Goal: Find specific page/section: Find specific page/section

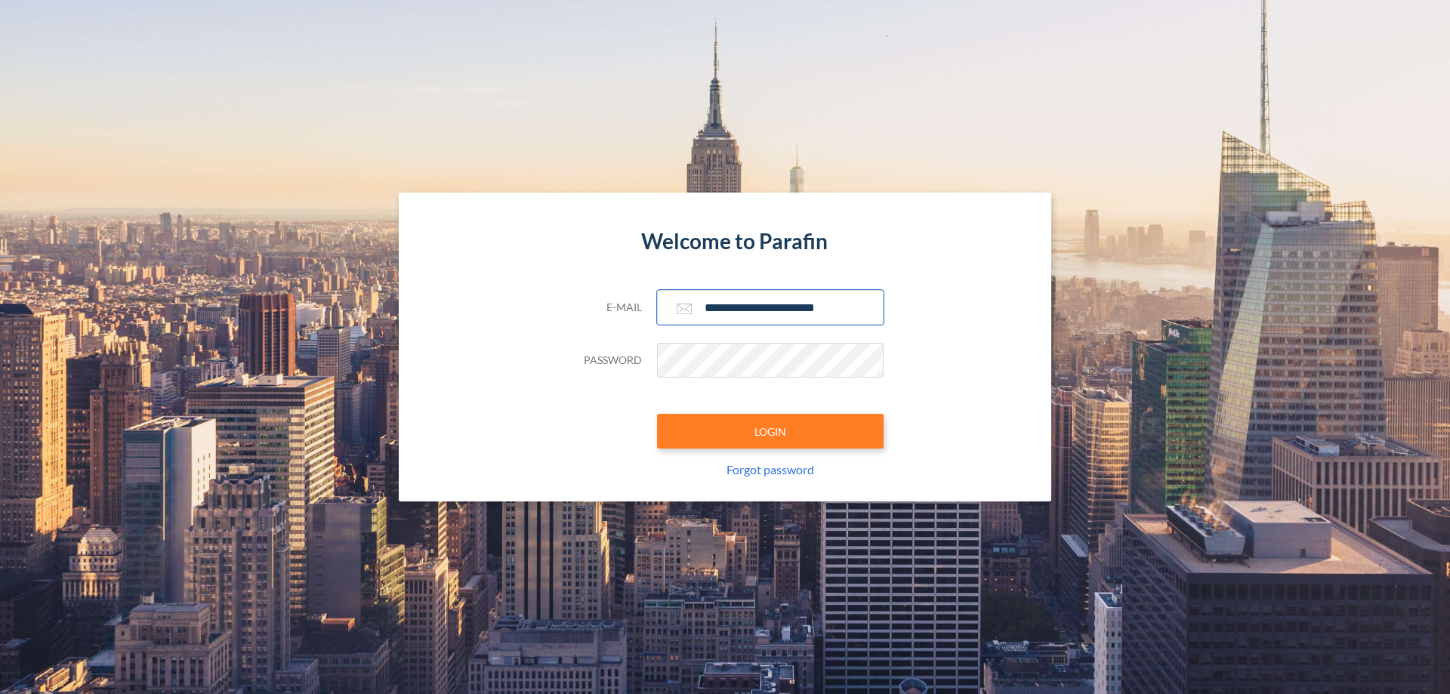
type input "**********"
click at [771, 431] on button "LOGIN" at bounding box center [770, 431] width 227 height 35
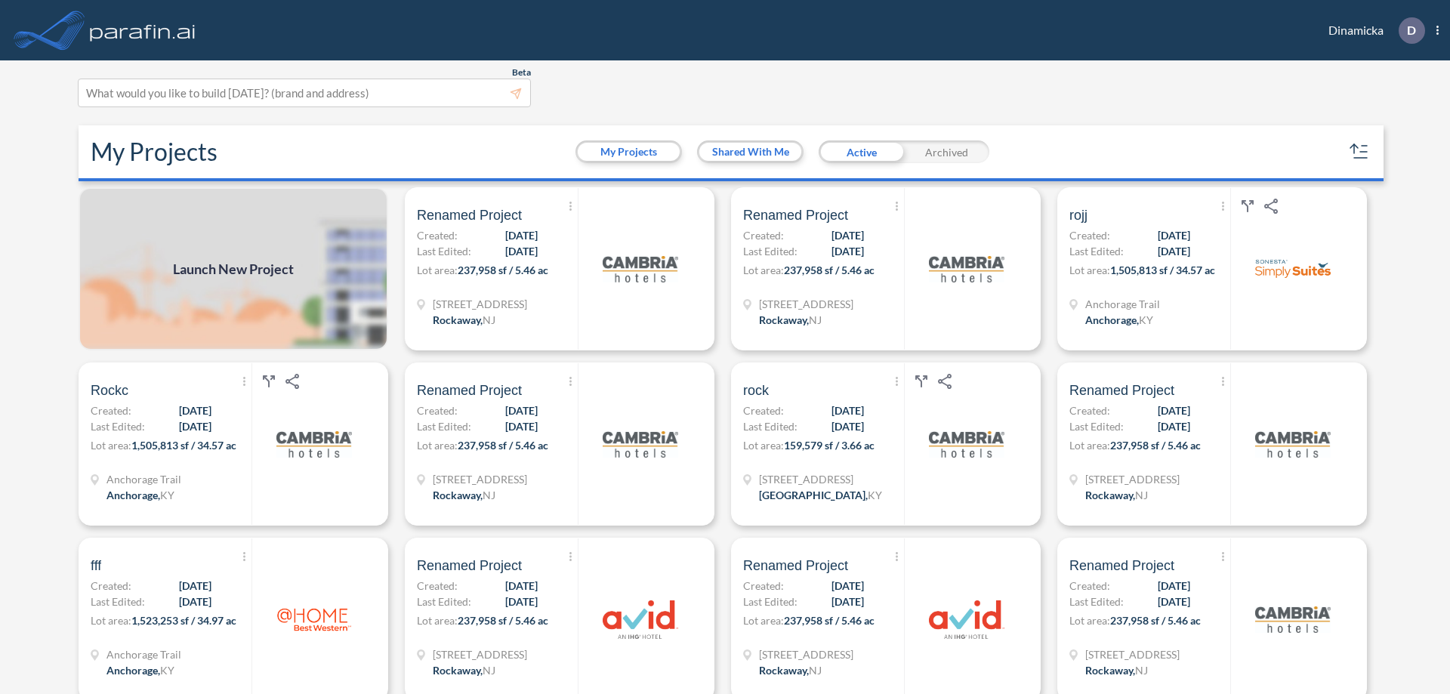
scroll to position [4, 0]
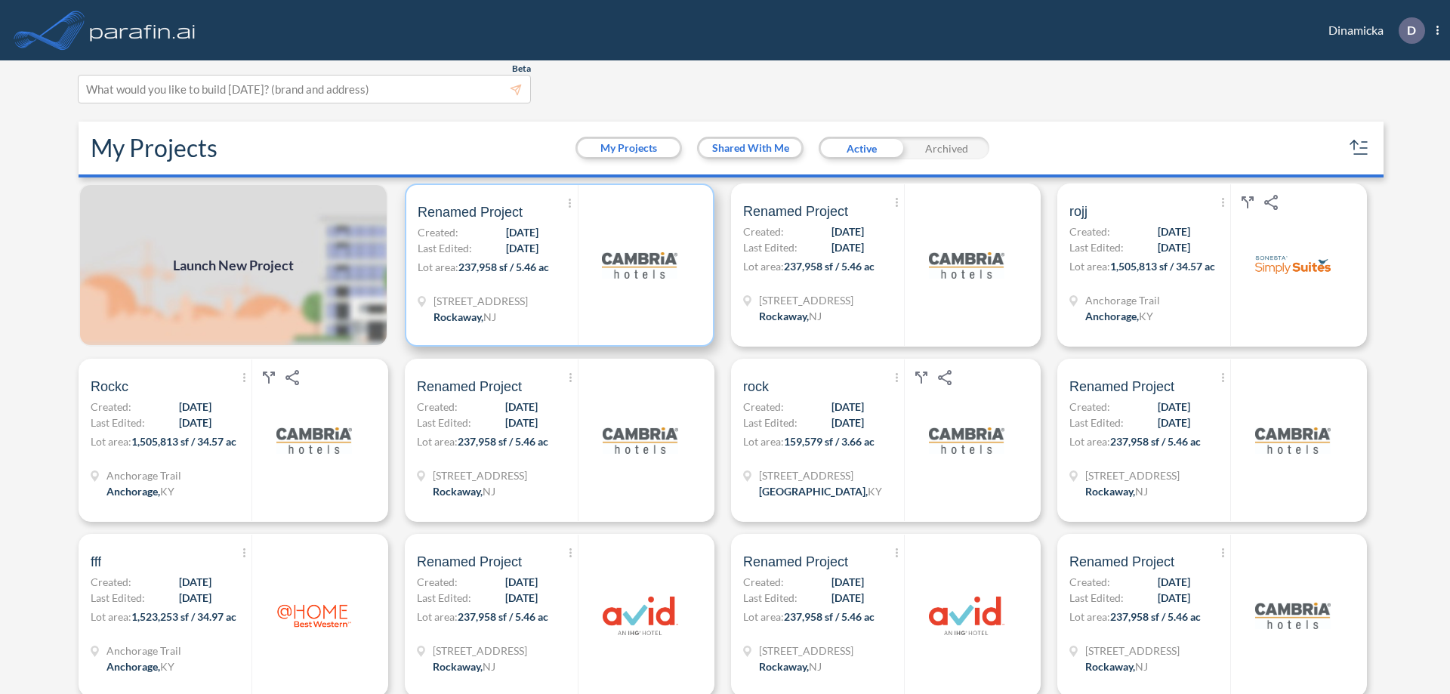
click at [557, 265] on p "Lot area: 237,958 sf / 5.46 ac" at bounding box center [498, 270] width 160 height 22
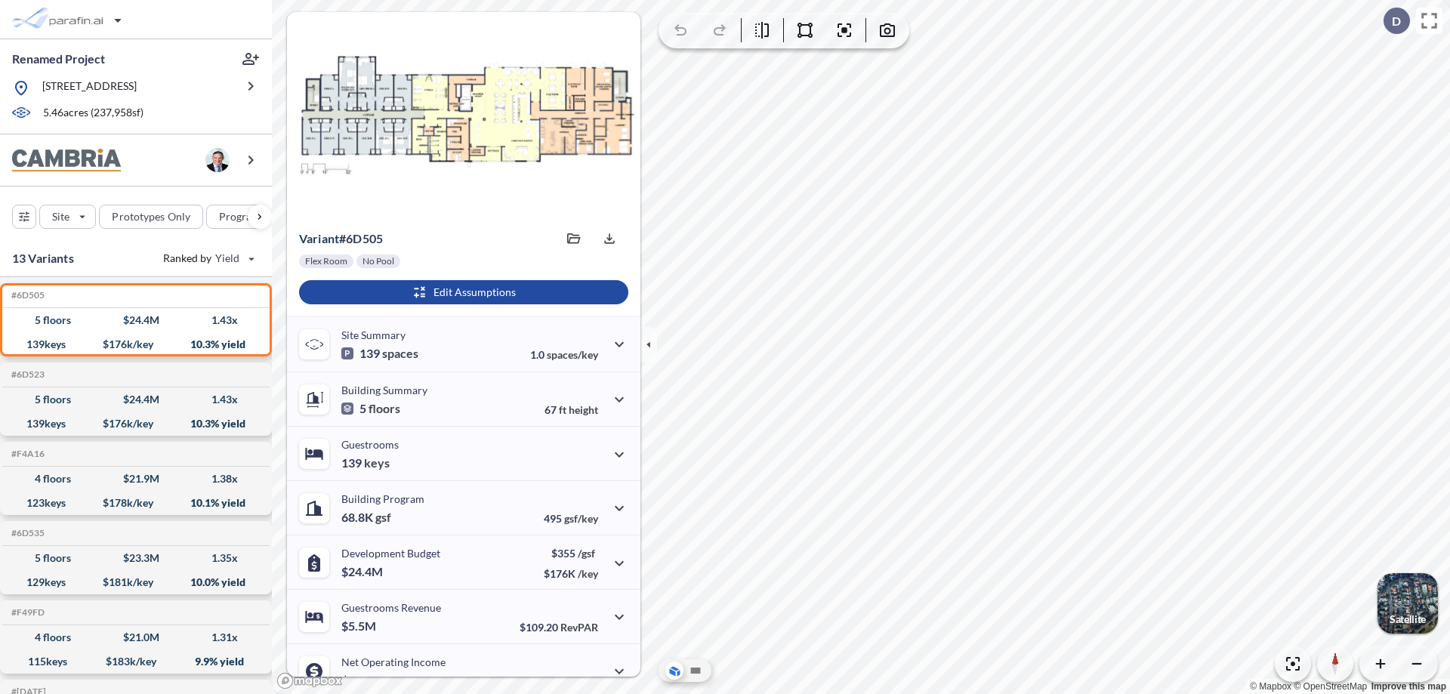
scroll to position [76, 0]
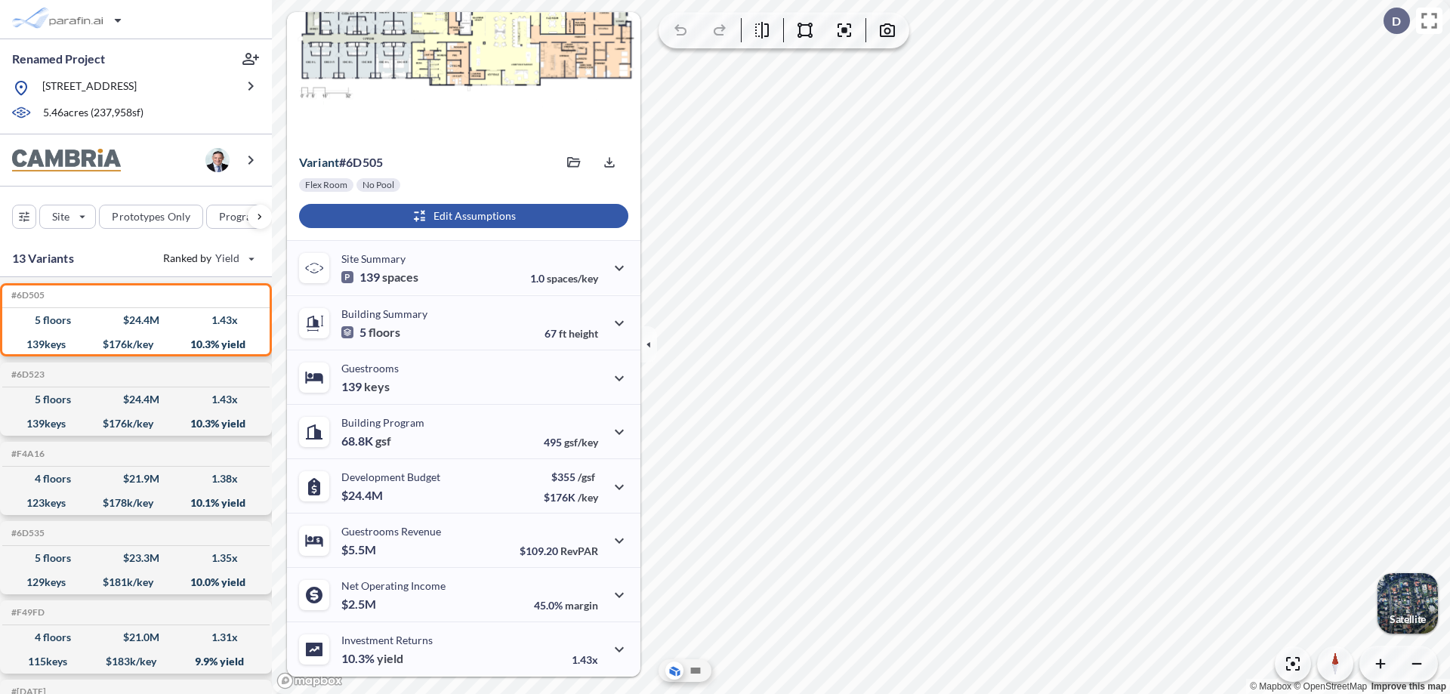
click at [462, 216] on div "button" at bounding box center [463, 216] width 329 height 24
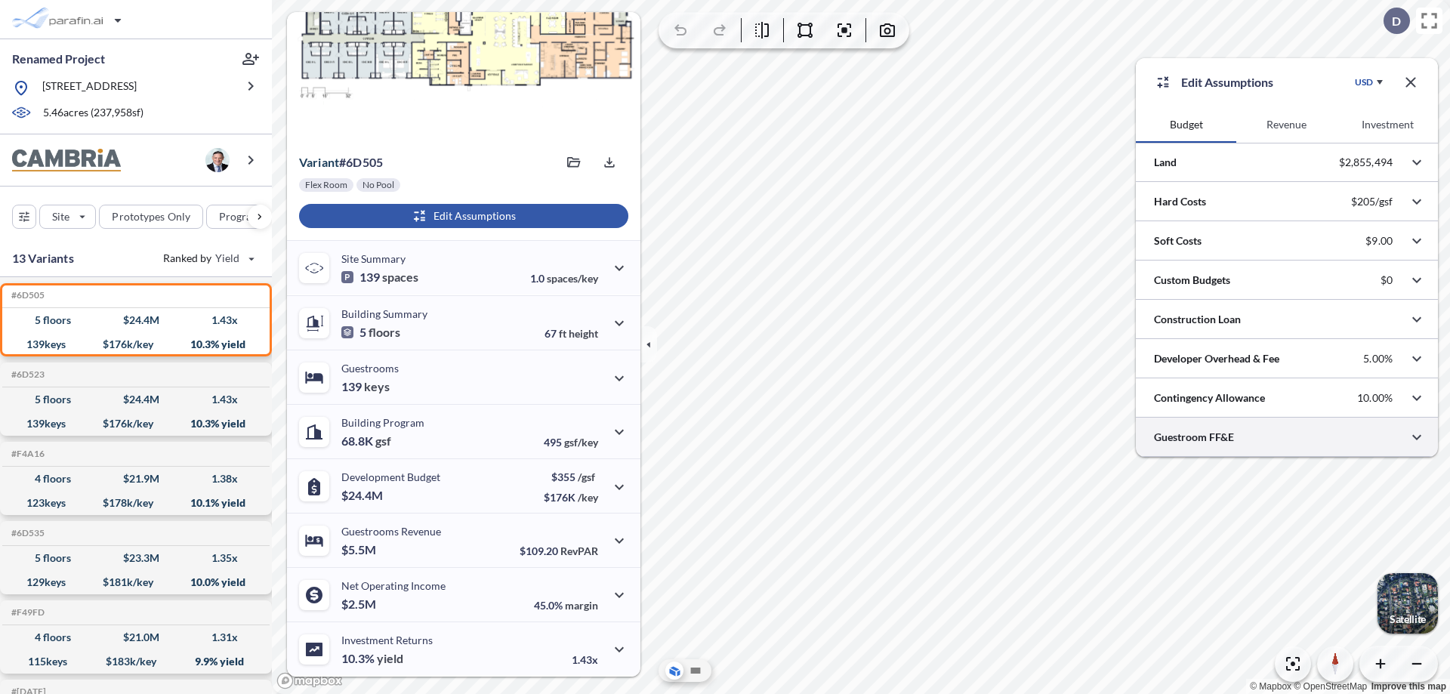
click at [1287, 437] on div at bounding box center [1287, 437] width 302 height 39
